Goal: Task Accomplishment & Management: Manage account settings

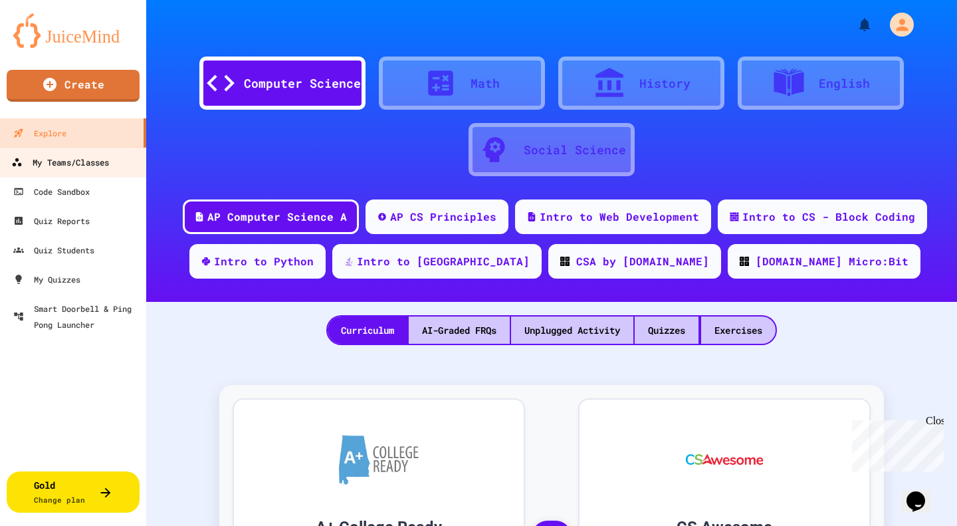
click at [101, 164] on div "My Teams/Classes" at bounding box center [60, 162] width 98 height 17
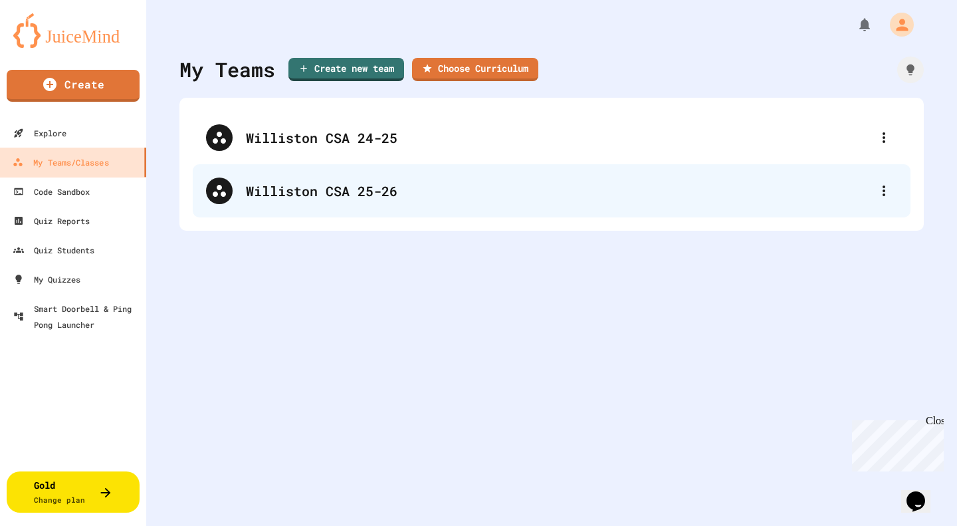
click at [260, 185] on div "Williston CSA 25-26" at bounding box center [558, 191] width 625 height 20
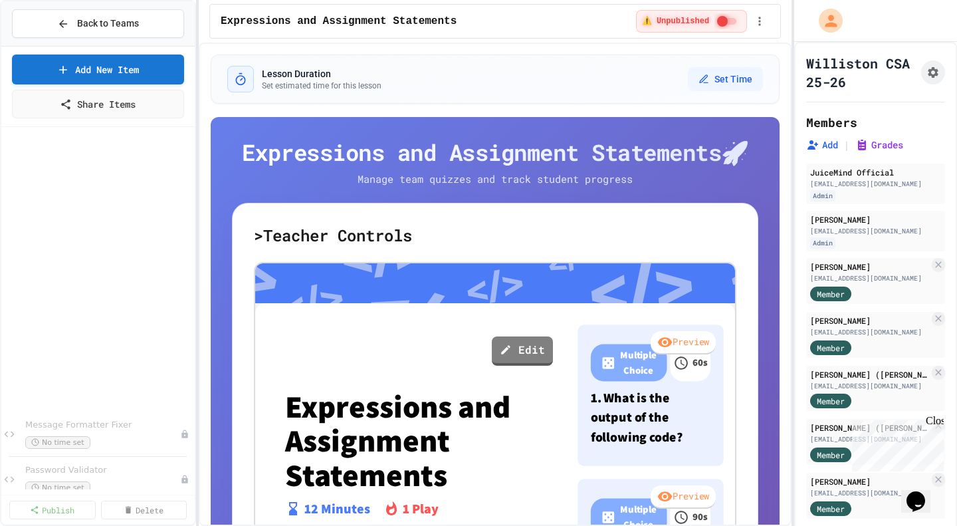
scroll to position [337, 0]
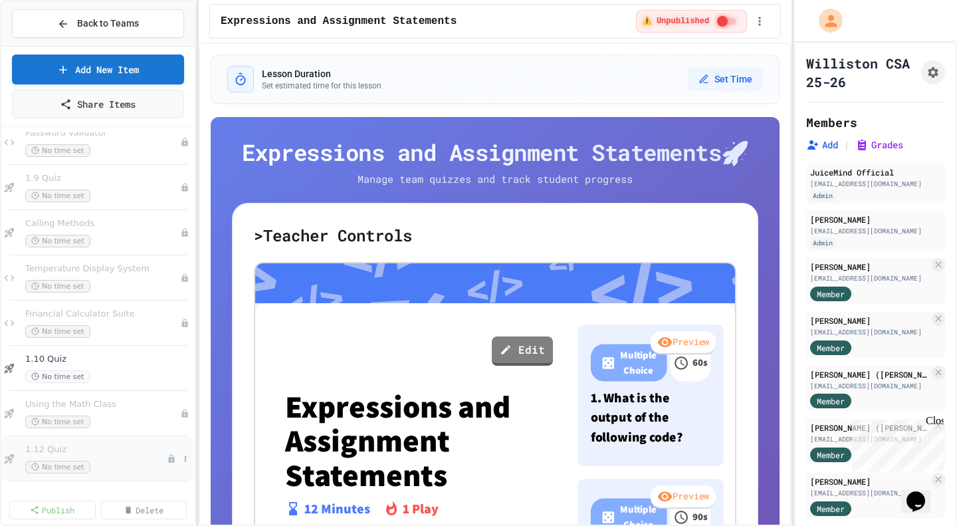
click at [107, 452] on span "1.12 Quiz" at bounding box center [96, 449] width 142 height 11
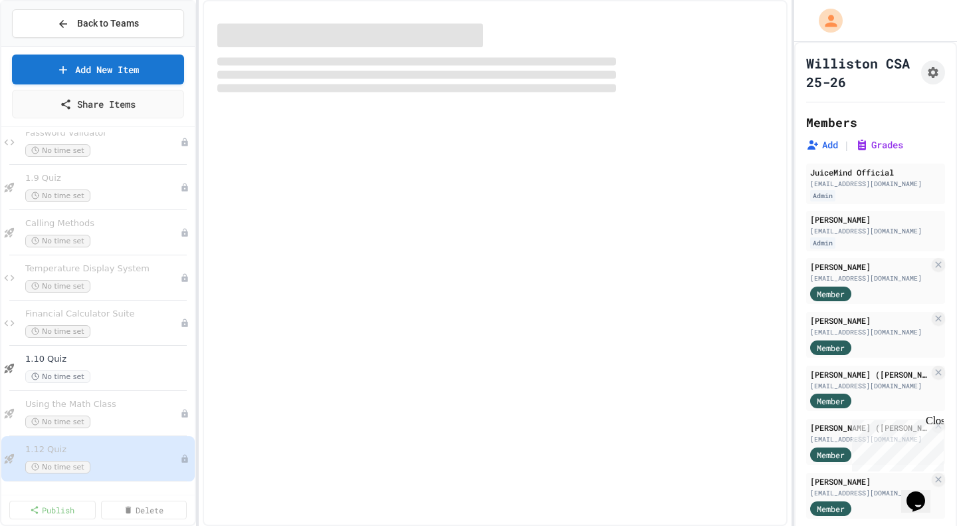
scroll to position [321, 0]
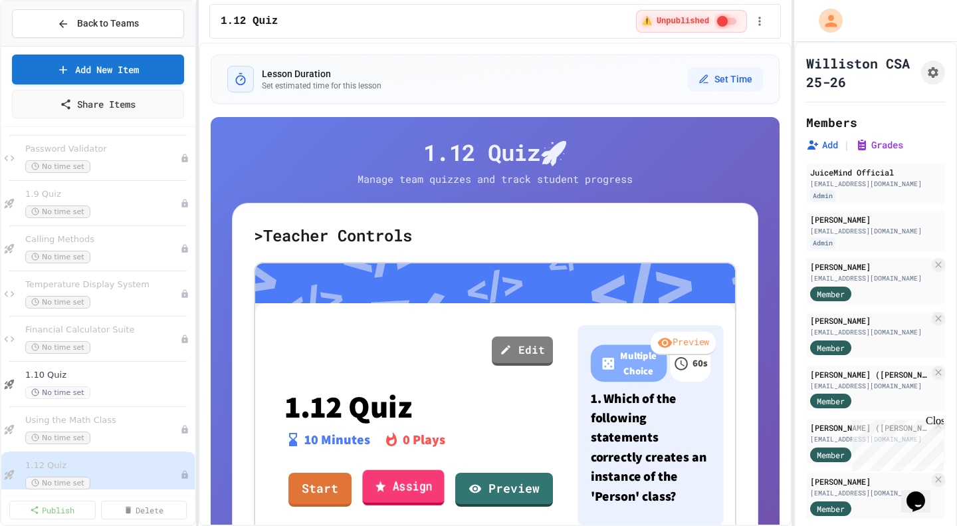
click at [395, 488] on link "Assign" at bounding box center [403, 488] width 82 height 36
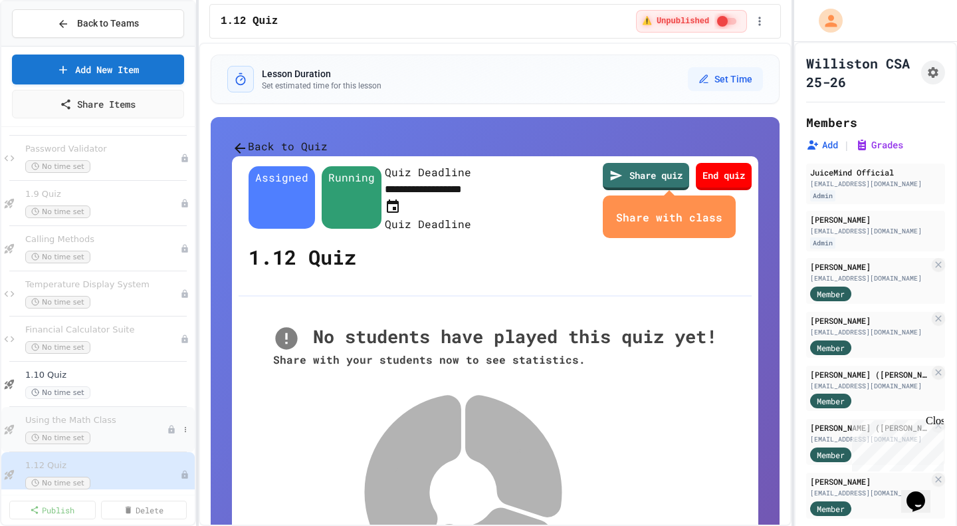
scroll to position [337, 0]
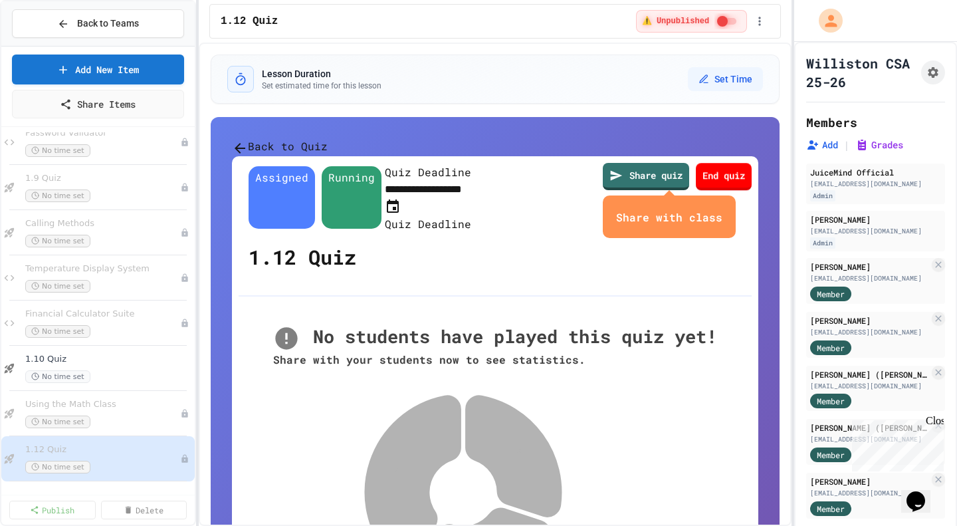
click at [723, 218] on button "close" at bounding box center [723, 218] width 0 height 0
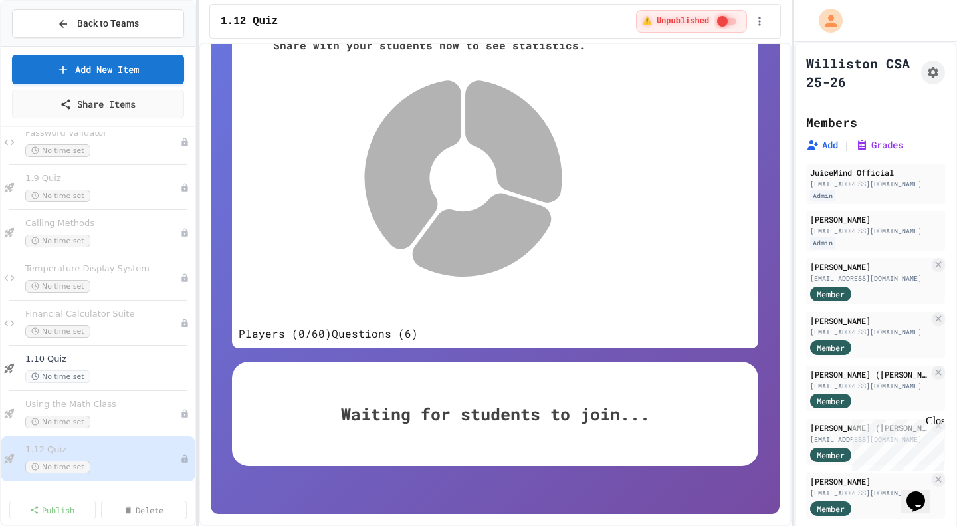
scroll to position [394, 0]
